Goal: Navigation & Orientation: Find specific page/section

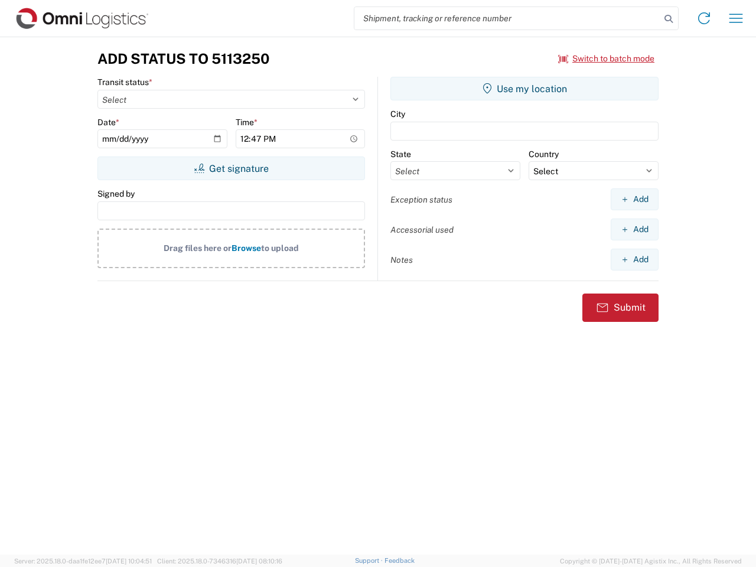
click at [507, 18] on input "search" at bounding box center [507, 18] width 306 height 22
click at [668, 19] on icon at bounding box center [668, 19] width 17 height 17
click at [704, 18] on icon at bounding box center [703, 18] width 19 height 19
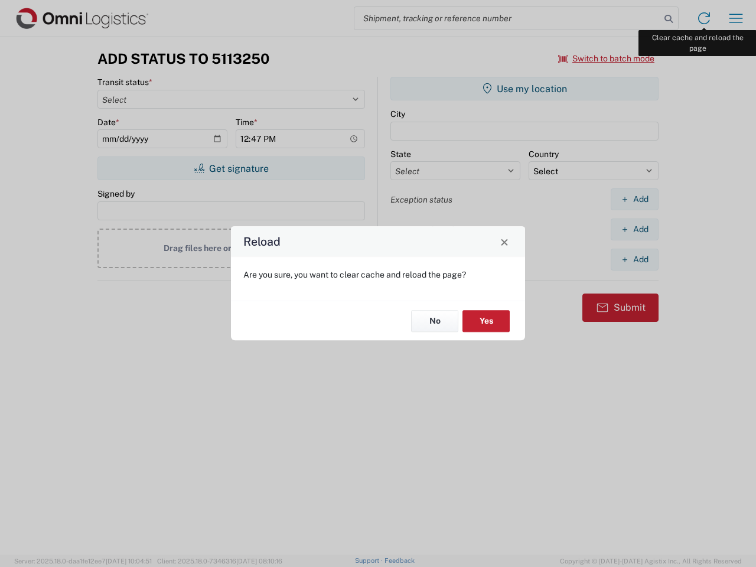
click at [736, 18] on div "Reload Are you sure, you want to clear cache and reload the page? No Yes" at bounding box center [378, 283] width 756 height 567
click at [606, 58] on div "Reload Are you sure, you want to clear cache and reload the page? No Yes" at bounding box center [378, 283] width 756 height 567
click at [231, 168] on div "Reload Are you sure, you want to clear cache and reload the page? No Yes" at bounding box center [378, 283] width 756 height 567
click at [524, 89] on div "Reload Are you sure, you want to clear cache and reload the page? No Yes" at bounding box center [378, 283] width 756 height 567
click at [634, 199] on div "Reload Are you sure, you want to clear cache and reload the page? No Yes" at bounding box center [378, 283] width 756 height 567
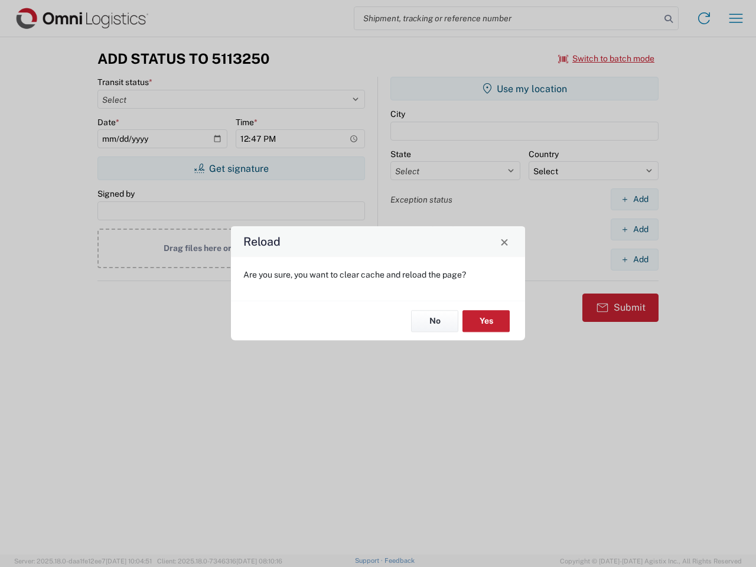
click at [634, 229] on div "Reload Are you sure, you want to clear cache and reload the page? No Yes" at bounding box center [378, 283] width 756 height 567
click at [634, 259] on div "Reload Are you sure, you want to clear cache and reload the page? No Yes" at bounding box center [378, 283] width 756 height 567
